Goal: Information Seeking & Learning: Check status

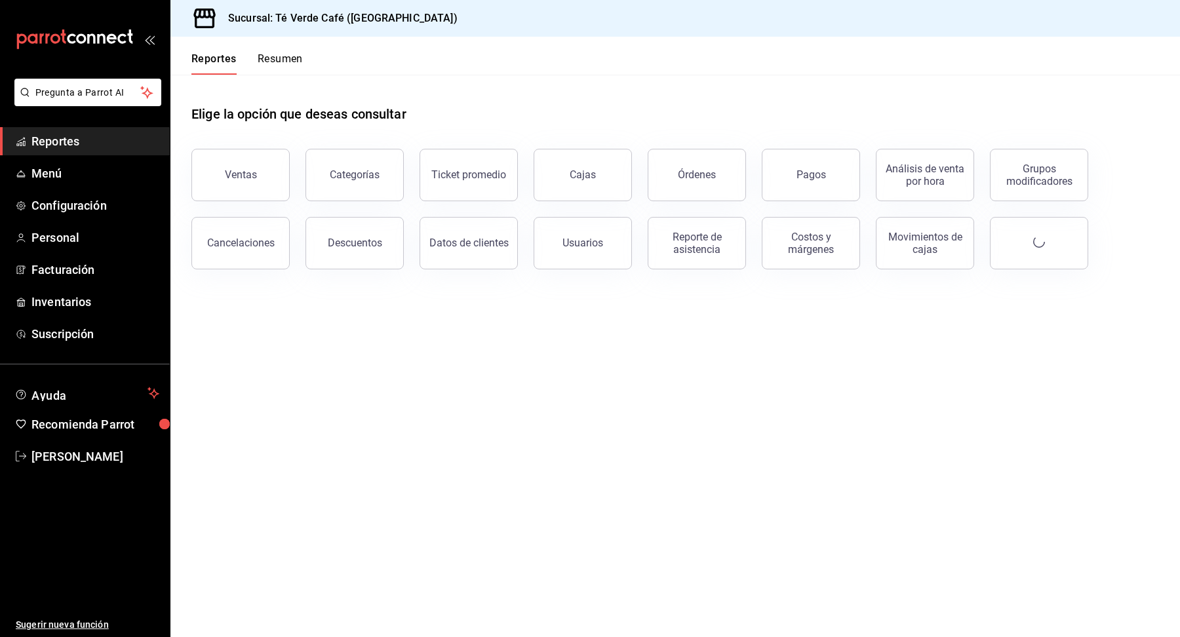
scroll to position [15215, 0]
click at [687, 172] on div "Órdenes" at bounding box center [697, 174] width 38 height 12
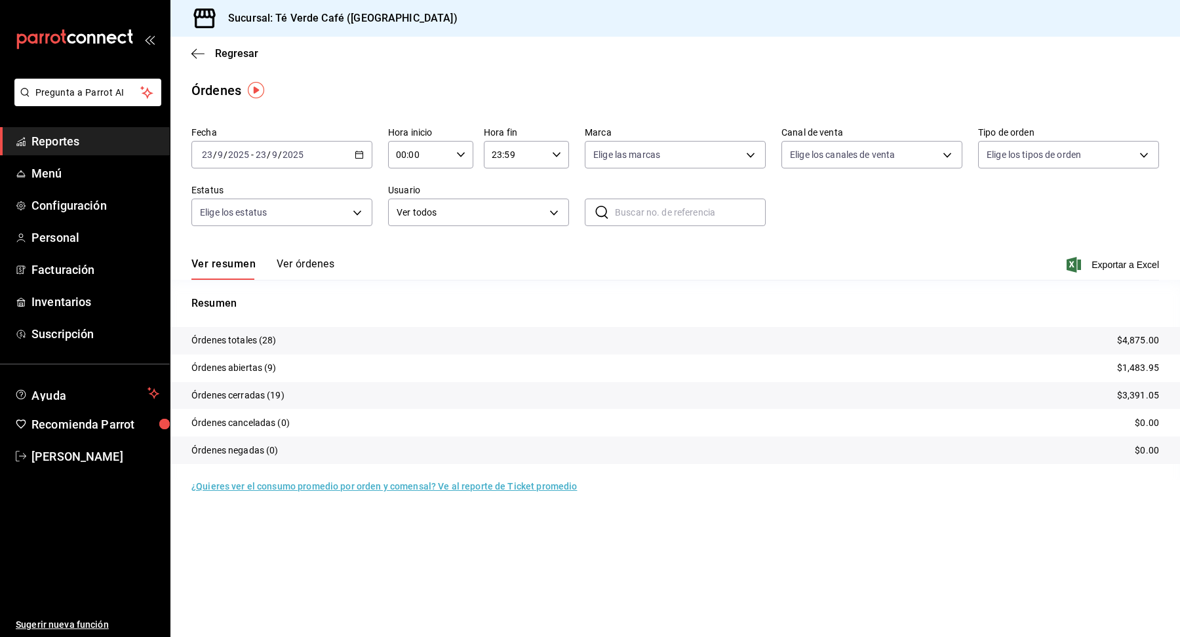
click at [315, 267] on button "Ver órdenes" at bounding box center [306, 269] width 58 height 22
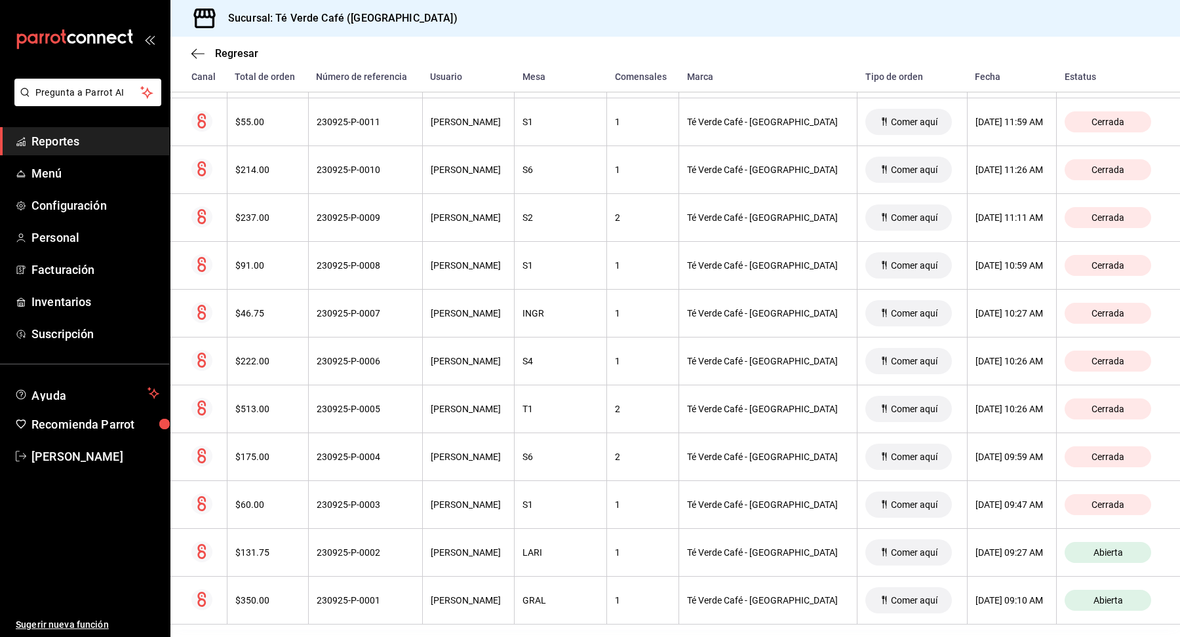
scroll to position [1057, 0]
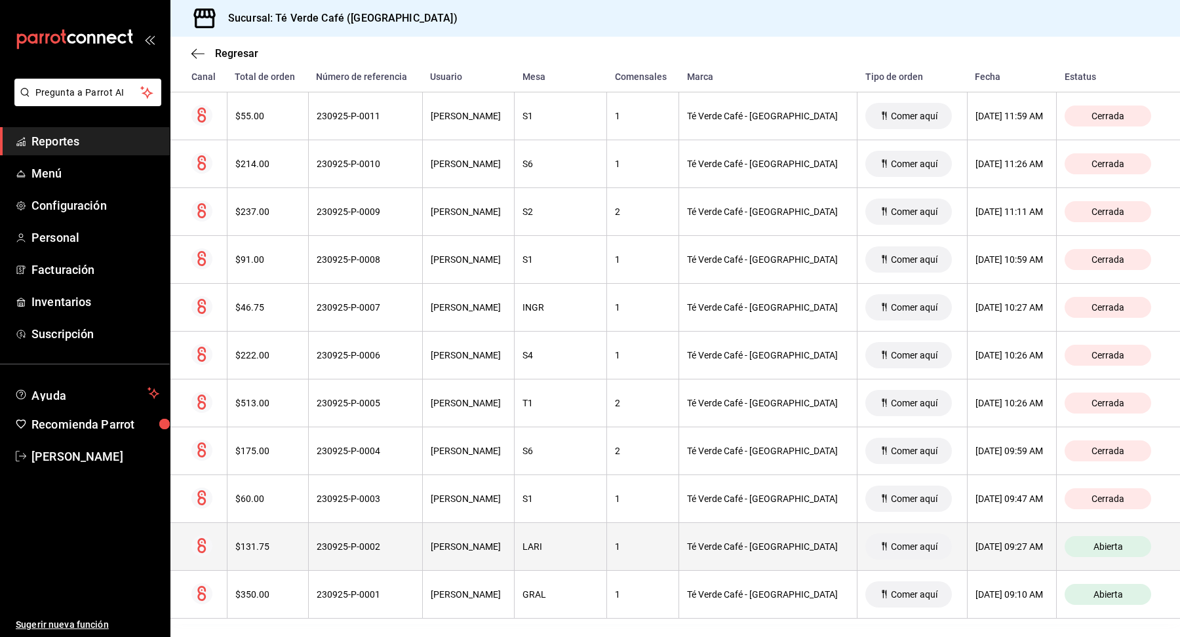
click at [252, 547] on th "$131.75" at bounding box center [267, 547] width 81 height 48
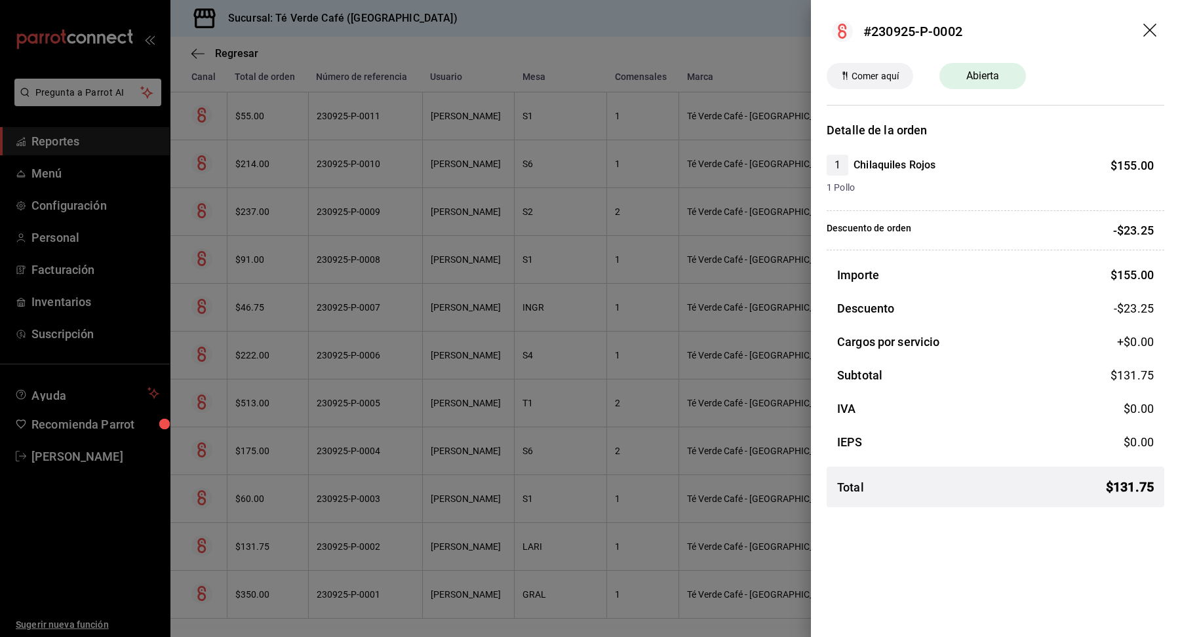
click at [1154, 25] on icon "drag" at bounding box center [1149, 30] width 13 height 13
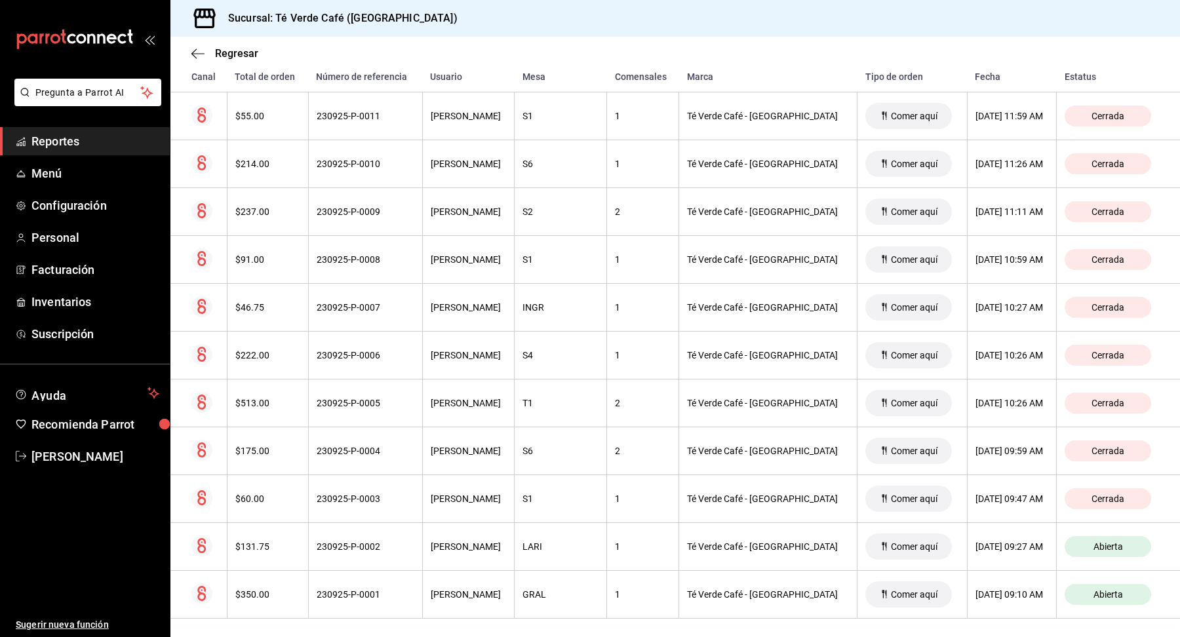
click at [60, 143] on span "Reportes" at bounding box center [95, 141] width 128 height 18
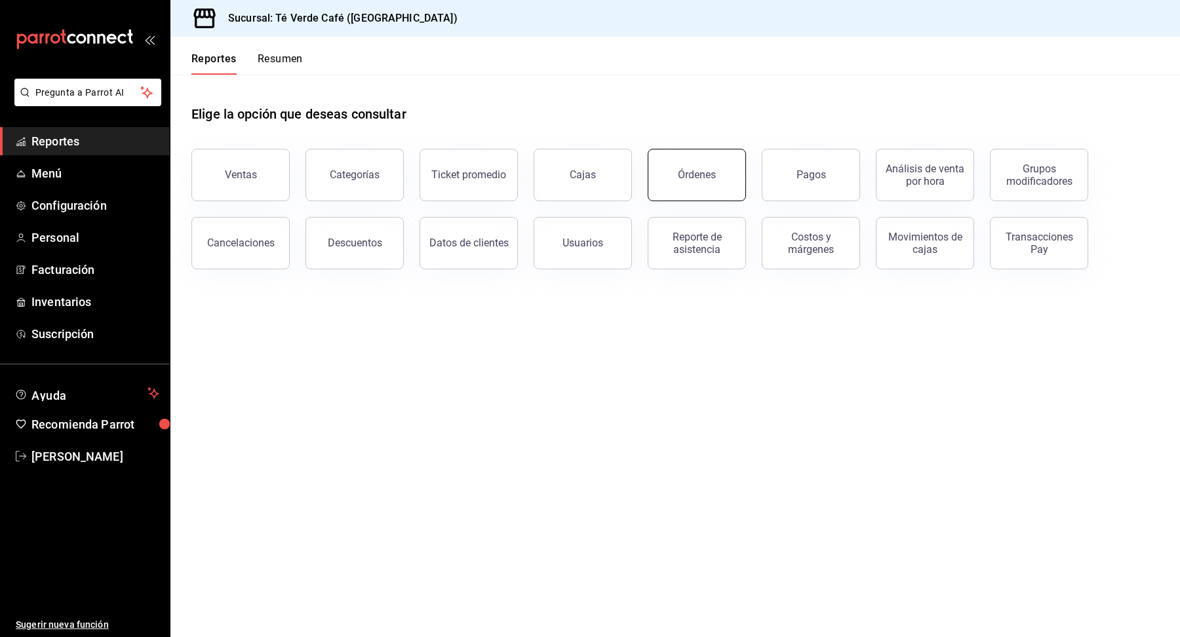
click at [684, 169] on div "Órdenes" at bounding box center [697, 174] width 38 height 12
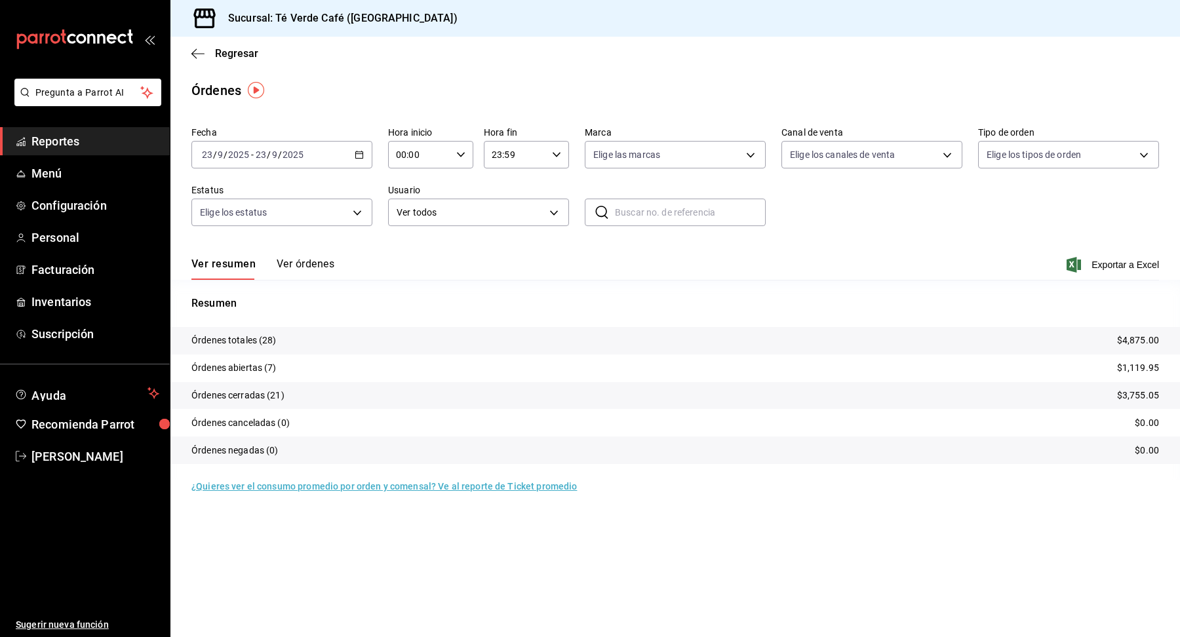
click at [319, 268] on button "Ver órdenes" at bounding box center [306, 269] width 58 height 22
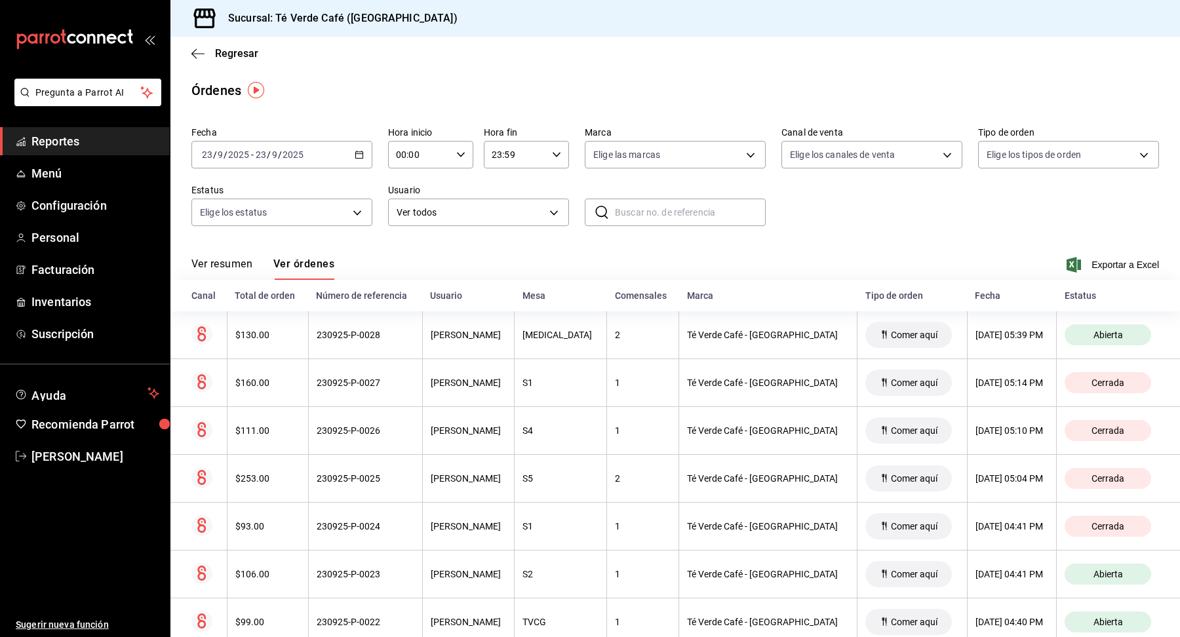
click at [233, 264] on button "Ver resumen" at bounding box center [221, 269] width 61 height 22
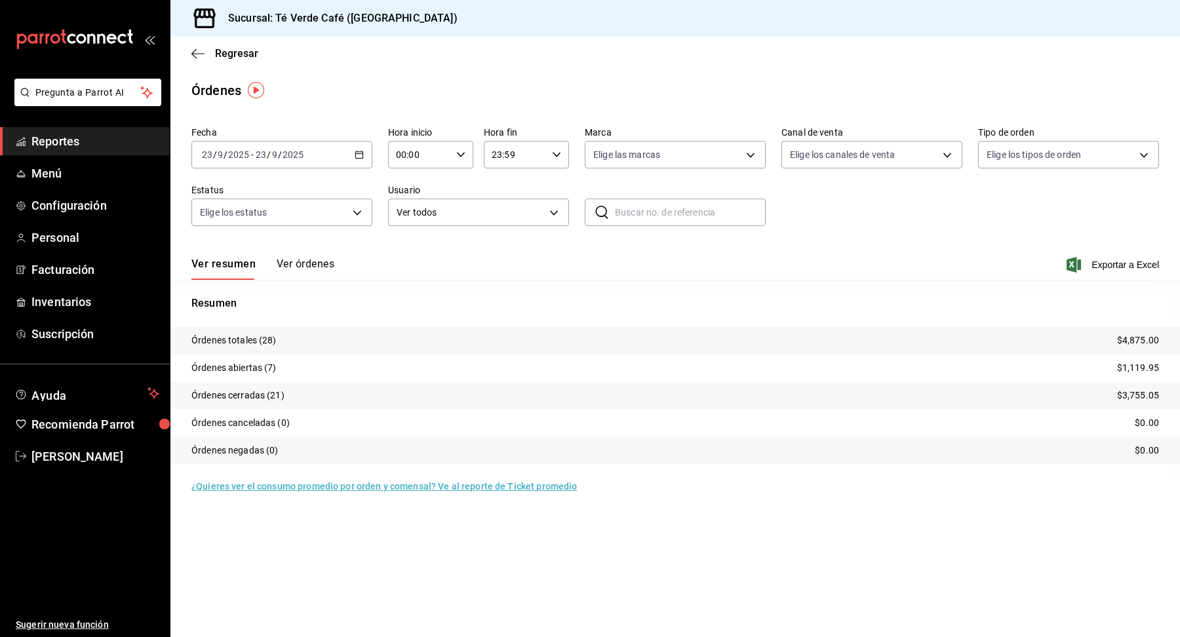
click at [30, 140] on link "Reportes" at bounding box center [85, 141] width 170 height 28
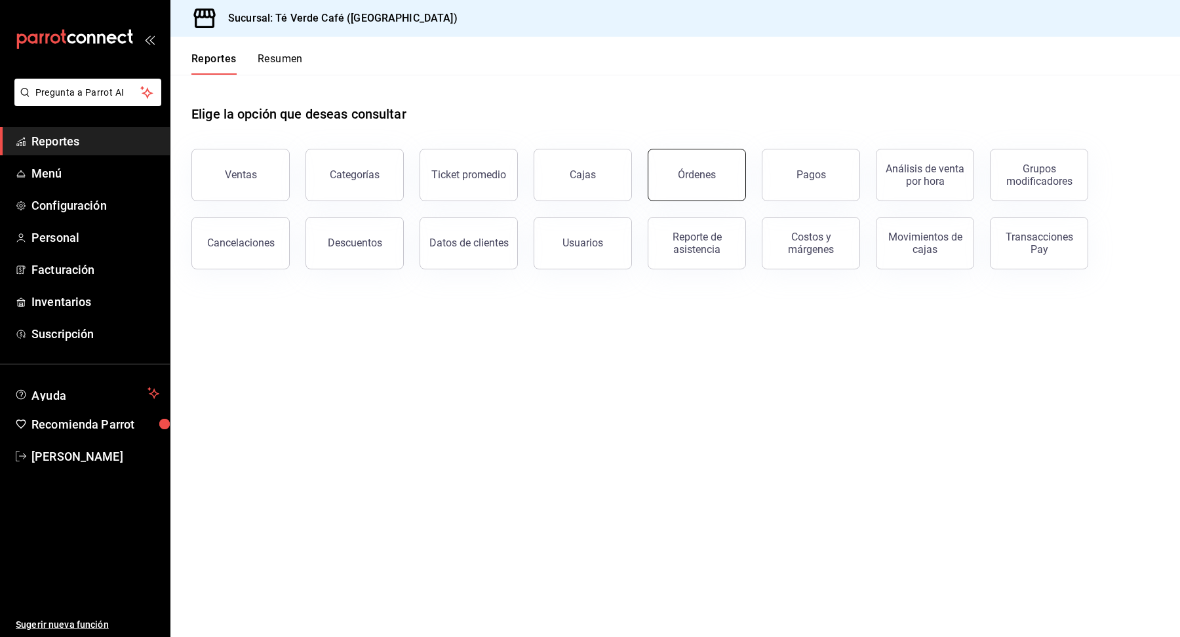
click at [682, 165] on button "Órdenes" at bounding box center [697, 175] width 98 height 52
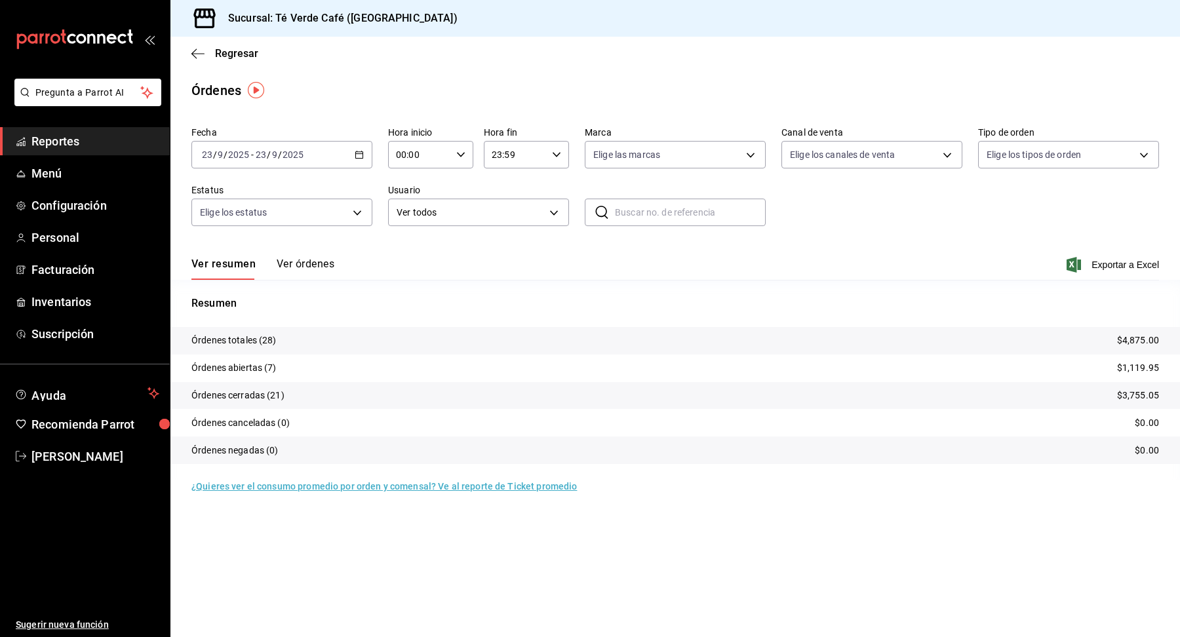
click at [59, 141] on span "Reportes" at bounding box center [95, 141] width 128 height 18
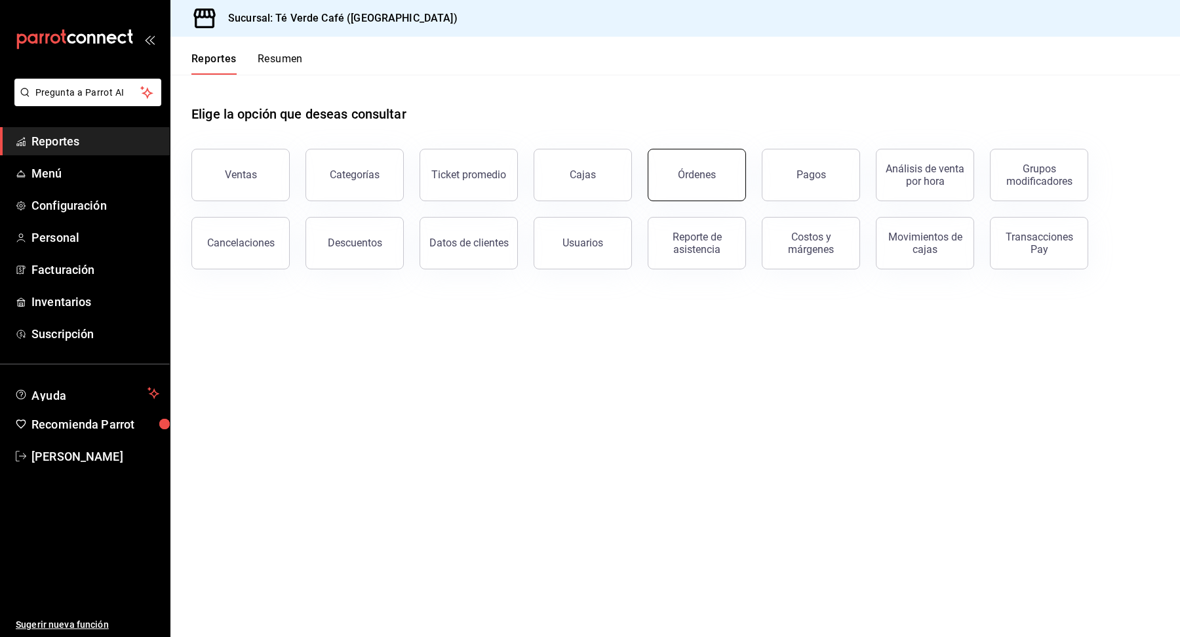
click at [682, 174] on div "Órdenes" at bounding box center [697, 174] width 38 height 12
